Goal: Task Accomplishment & Management: Manage account settings

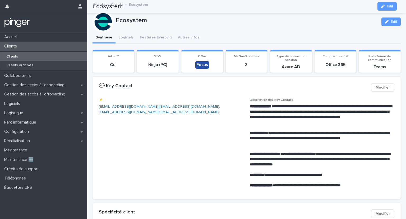
scroll to position [159, 0]
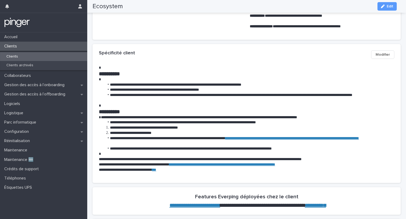
click at [34, 58] on div "Clients" at bounding box center [43, 56] width 87 height 9
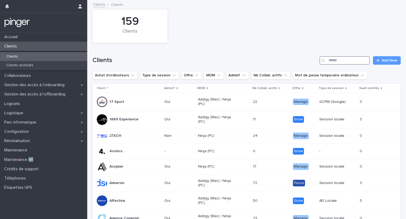
click at [328, 59] on input "Search" at bounding box center [345, 60] width 50 height 8
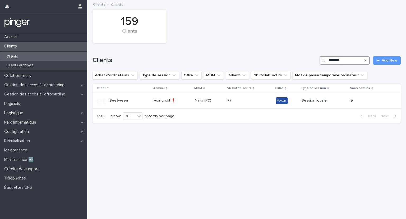
type input "********"
click at [123, 100] on p "Beetween" at bounding box center [119, 100] width 19 height 4
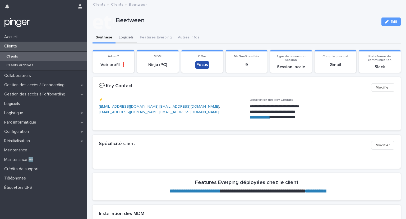
click at [126, 36] on button "Logiciels" at bounding box center [126, 37] width 21 height 11
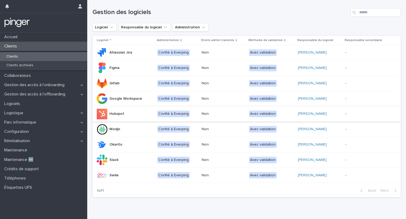
scroll to position [53, 0]
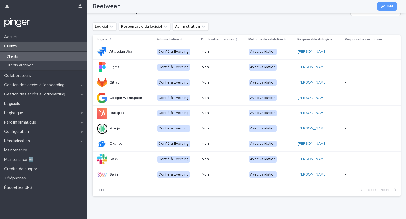
click at [210, 97] on p "Non" at bounding box center [223, 98] width 43 height 4
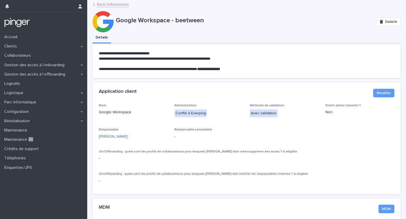
click at [104, 3] on link "Back to Beetween" at bounding box center [113, 4] width 32 height 6
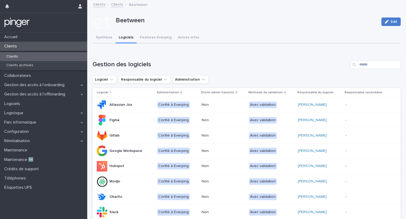
click at [394, 21] on button "Edit" at bounding box center [391, 21] width 19 height 8
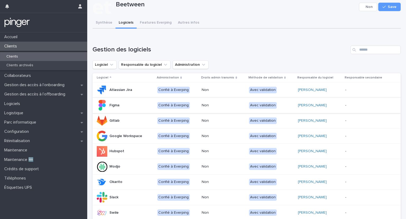
scroll to position [26, 0]
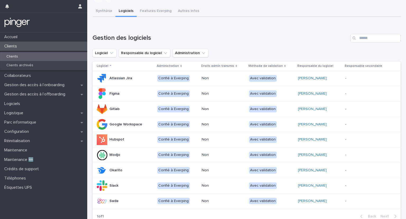
click at [210, 124] on p "Non" at bounding box center [223, 124] width 43 height 4
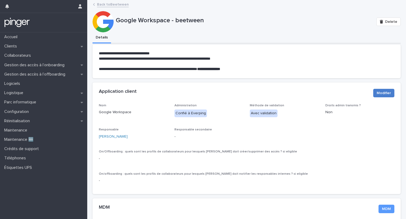
click at [379, 93] on span "Modifier" at bounding box center [384, 92] width 14 height 5
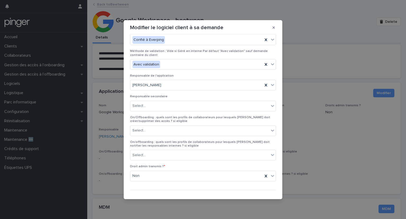
scroll to position [24, 0]
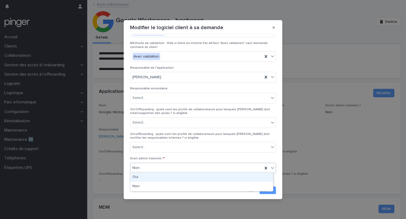
click at [194, 168] on div "Non" at bounding box center [196, 167] width 133 height 9
drag, startPoint x: 173, startPoint y: 181, endPoint x: 171, endPoint y: 176, distance: 5.6
click at [171, 176] on div "Oui" at bounding box center [201, 176] width 143 height 9
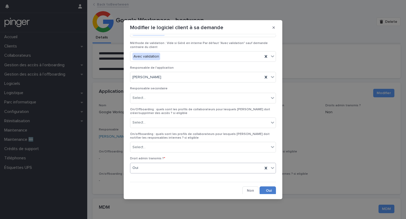
click at [264, 191] on button "Save" at bounding box center [268, 190] width 16 height 8
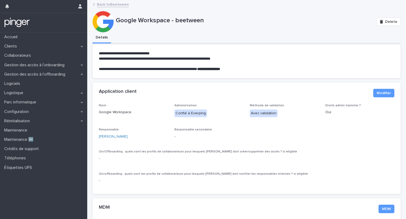
click at [113, 6] on link "Back to Beetween" at bounding box center [113, 4] width 32 height 6
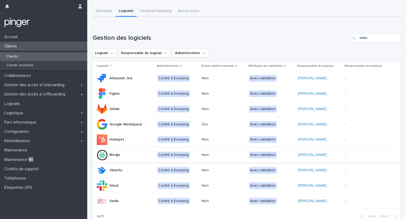
scroll to position [53, 0]
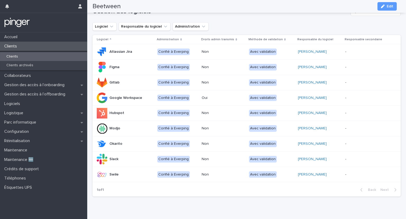
click at [211, 158] on p "Non" at bounding box center [223, 159] width 43 height 4
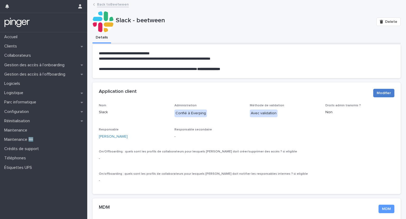
click at [381, 96] on button "Modifier" at bounding box center [384, 93] width 21 height 8
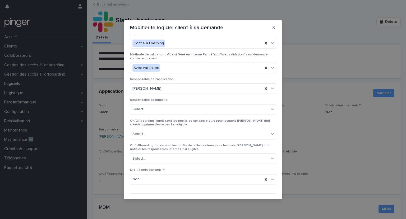
scroll to position [24, 0]
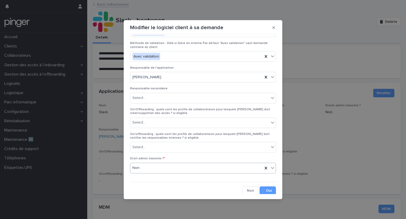
click at [221, 167] on div "Non" at bounding box center [196, 167] width 133 height 9
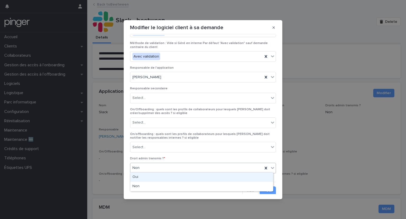
click at [203, 178] on div "Oui" at bounding box center [201, 176] width 143 height 9
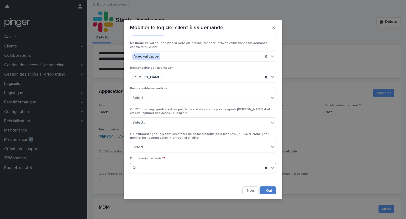
click at [263, 188] on button "Save" at bounding box center [268, 190] width 16 height 8
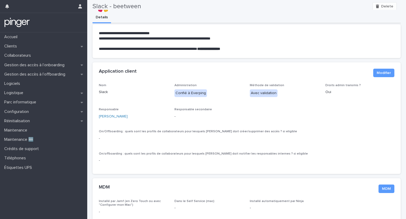
scroll to position [0, 0]
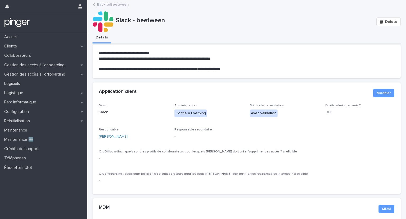
click at [116, 4] on link "Back to Beetween" at bounding box center [113, 4] width 32 height 6
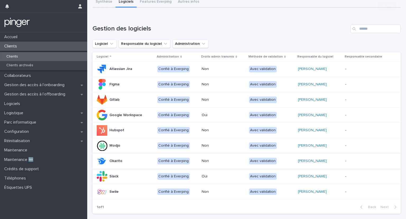
scroll to position [65, 0]
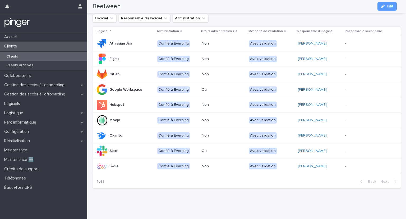
click at [231, 164] on p "Non" at bounding box center [223, 166] width 43 height 4
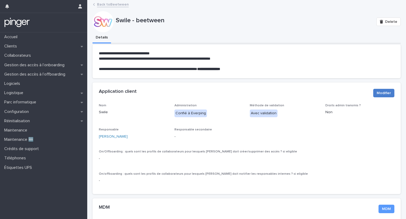
click at [377, 92] on span "Modifier" at bounding box center [384, 92] width 14 height 5
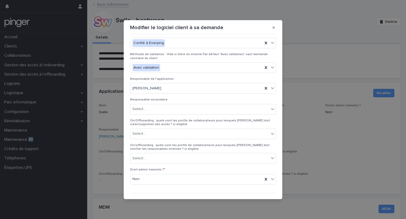
scroll to position [24, 0]
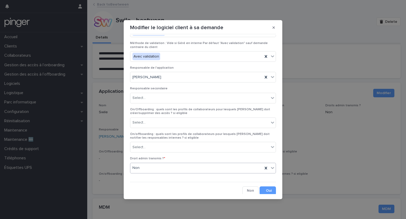
click at [180, 165] on div "Non" at bounding box center [196, 167] width 133 height 9
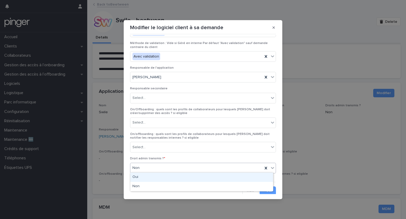
click at [170, 176] on div "Oui" at bounding box center [201, 176] width 143 height 9
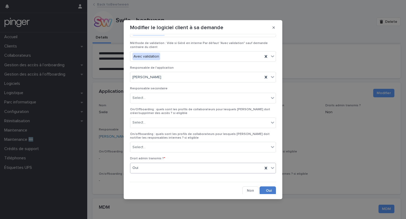
click at [265, 188] on button "Save" at bounding box center [268, 190] width 16 height 8
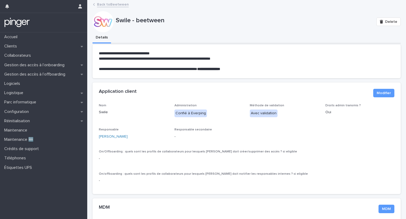
click at [107, 4] on link "Back to Beetween" at bounding box center [113, 4] width 32 height 6
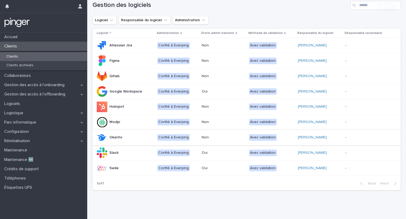
scroll to position [65, 0]
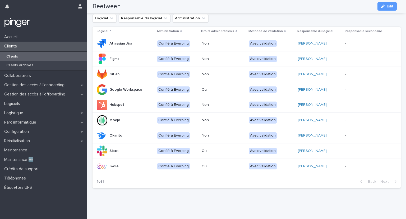
click at [206, 133] on p "Non" at bounding box center [223, 135] width 43 height 4
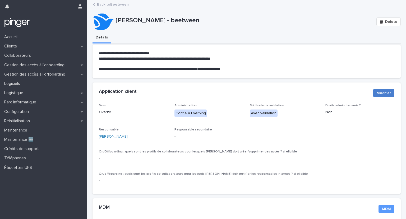
click at [380, 94] on span "Modifier" at bounding box center [384, 92] width 14 height 5
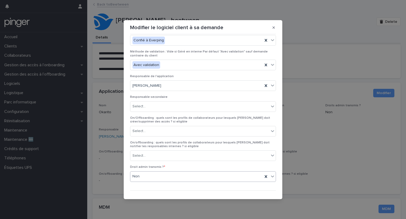
scroll to position [24, 0]
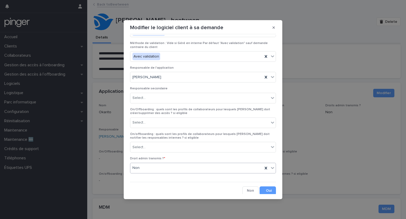
click at [200, 167] on div "Non" at bounding box center [196, 167] width 133 height 9
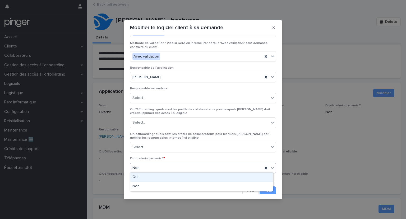
click at [180, 177] on div "Oui" at bounding box center [201, 176] width 143 height 9
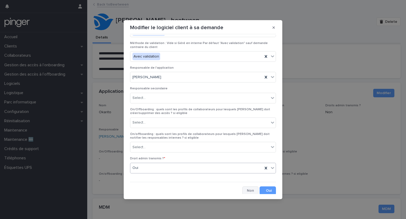
click at [248, 191] on button "Cancel" at bounding box center [251, 190] width 16 height 8
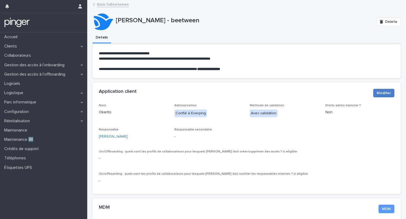
click at [379, 92] on span "Modifier" at bounding box center [384, 92] width 14 height 5
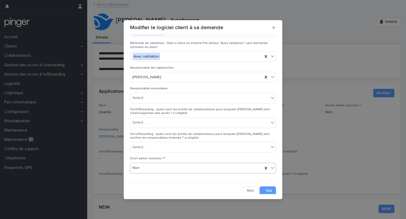
click at [178, 165] on div "Non" at bounding box center [196, 167] width 133 height 9
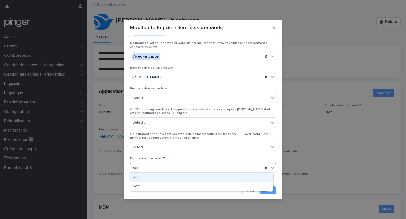
click at [166, 177] on div "Oui" at bounding box center [201, 176] width 143 height 9
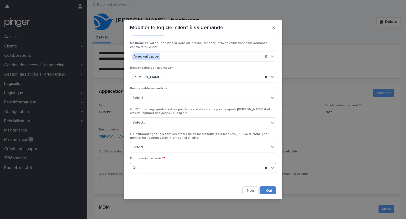
click at [264, 189] on button "Save" at bounding box center [268, 190] width 16 height 8
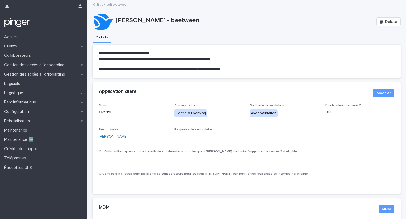
click at [110, 3] on link "Back to Beetween" at bounding box center [113, 4] width 32 height 6
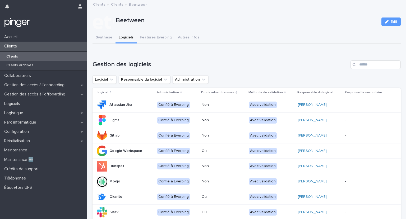
scroll to position [65, 0]
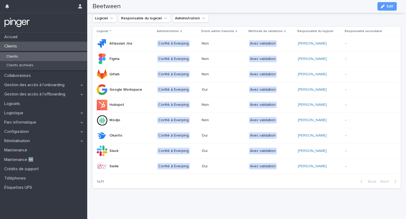
click at [205, 102] on p "Non" at bounding box center [223, 104] width 43 height 4
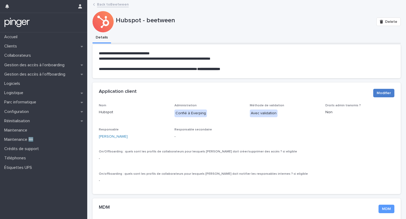
click at [374, 91] on button "Modifier" at bounding box center [384, 93] width 21 height 8
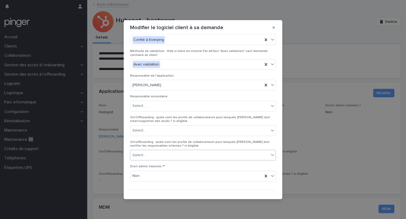
scroll to position [24, 0]
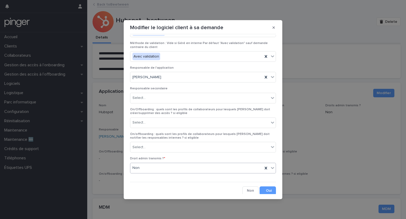
click at [217, 170] on div "Non" at bounding box center [196, 167] width 133 height 9
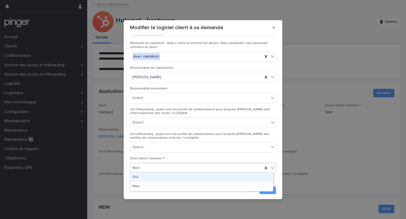
click at [195, 177] on div "Oui" at bounding box center [201, 176] width 143 height 9
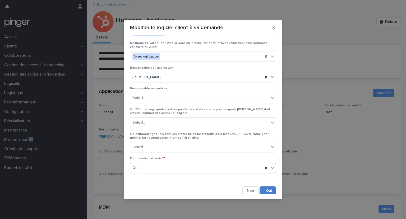
click at [267, 189] on button "Save" at bounding box center [268, 190] width 16 height 8
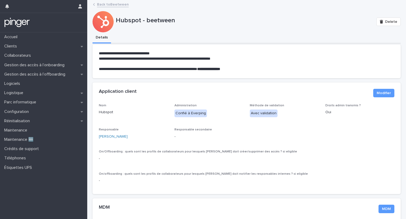
click at [108, 4] on link "Back to Beetween" at bounding box center [113, 4] width 32 height 6
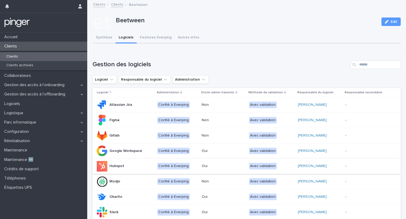
scroll to position [65, 0]
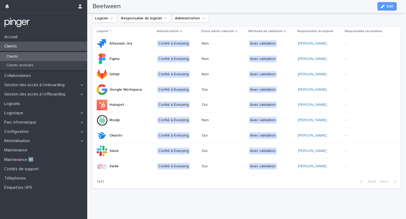
click at [210, 57] on p "Non" at bounding box center [223, 59] width 43 height 4
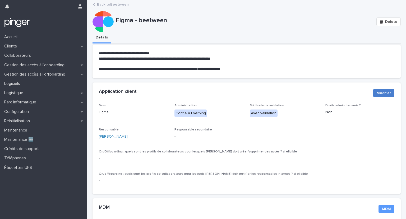
click at [377, 90] on span "Modifier" at bounding box center [384, 92] width 14 height 5
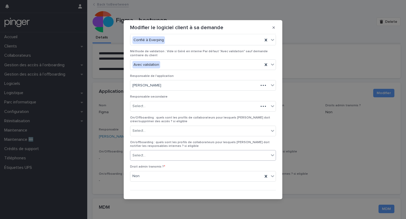
scroll to position [24, 0]
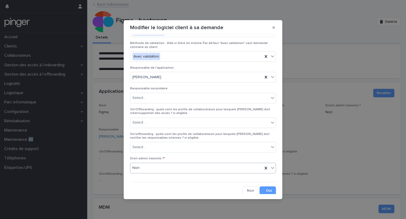
click at [205, 166] on div "Non" at bounding box center [196, 167] width 133 height 9
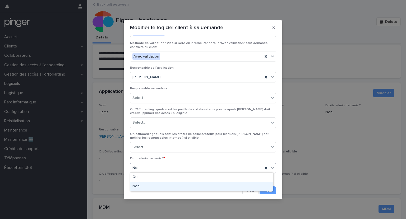
click at [184, 184] on div "Non" at bounding box center [201, 186] width 143 height 9
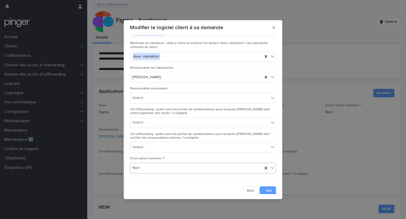
click at [185, 166] on div "Non" at bounding box center [196, 167] width 133 height 9
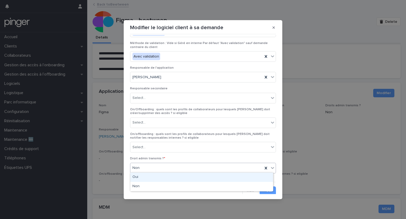
click at [177, 177] on div "Oui" at bounding box center [201, 176] width 143 height 9
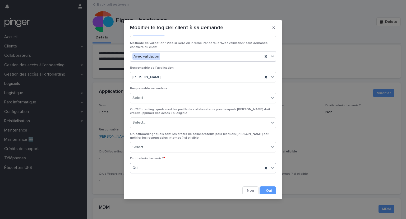
click at [184, 58] on div "Avec validation" at bounding box center [196, 56] width 133 height 9
click at [196, 43] on span "Méthode de validation : Vide si Géré en interne Par défaut "Avec validation" sa…" at bounding box center [199, 45] width 138 height 7
click at [264, 188] on button "Save" at bounding box center [268, 190] width 16 height 8
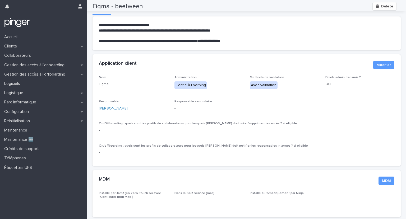
scroll to position [0, 0]
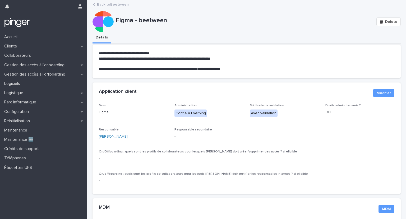
click at [106, 3] on link "Back to Beetween" at bounding box center [113, 4] width 32 height 6
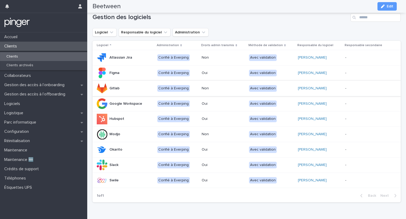
scroll to position [38, 0]
